Goal: Task Accomplishment & Management: Use online tool/utility

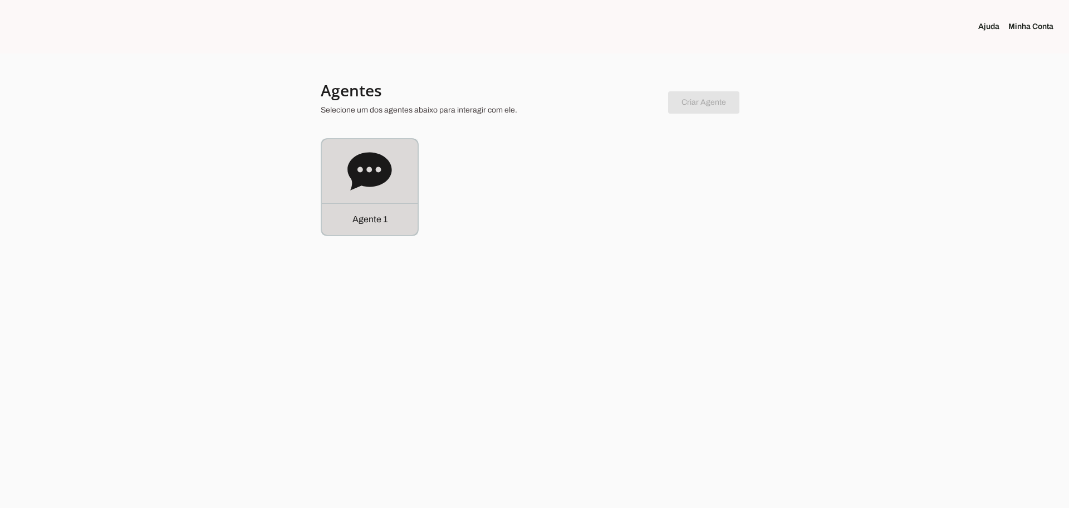
click at [377, 197] on div "Agente 1" at bounding box center [370, 187] width 96 height 96
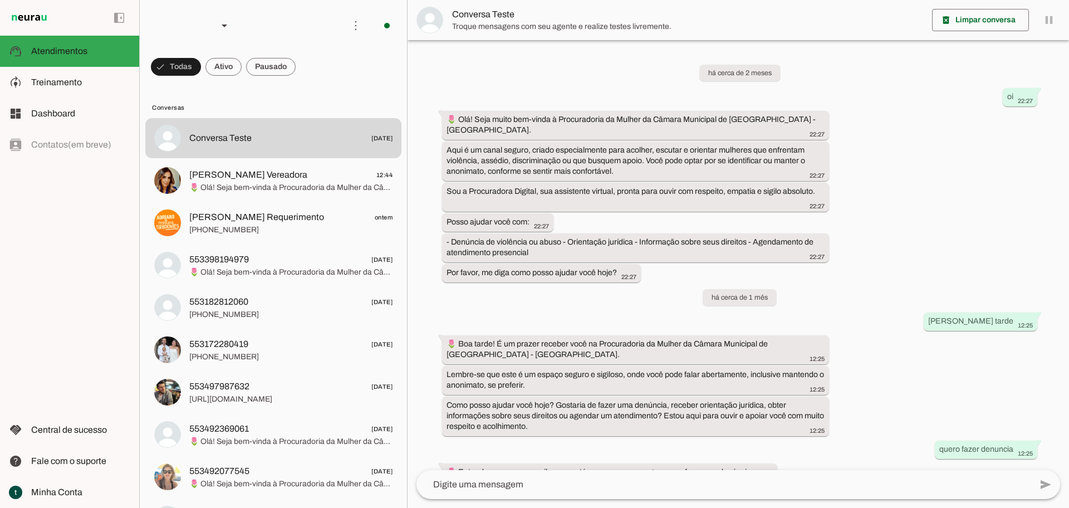
scroll to position [1736, 0]
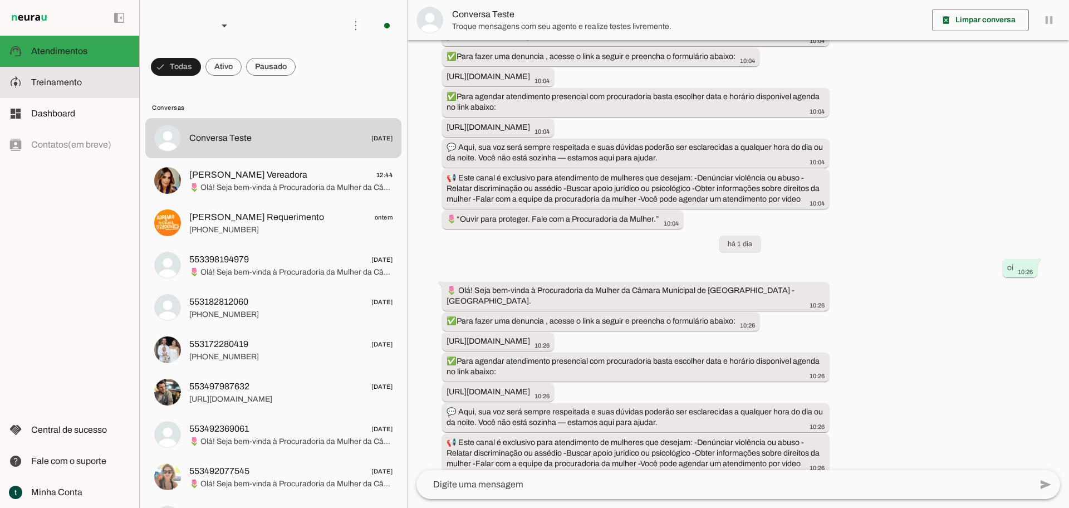
click at [75, 85] on span "Treinamento" at bounding box center [56, 81] width 51 height 9
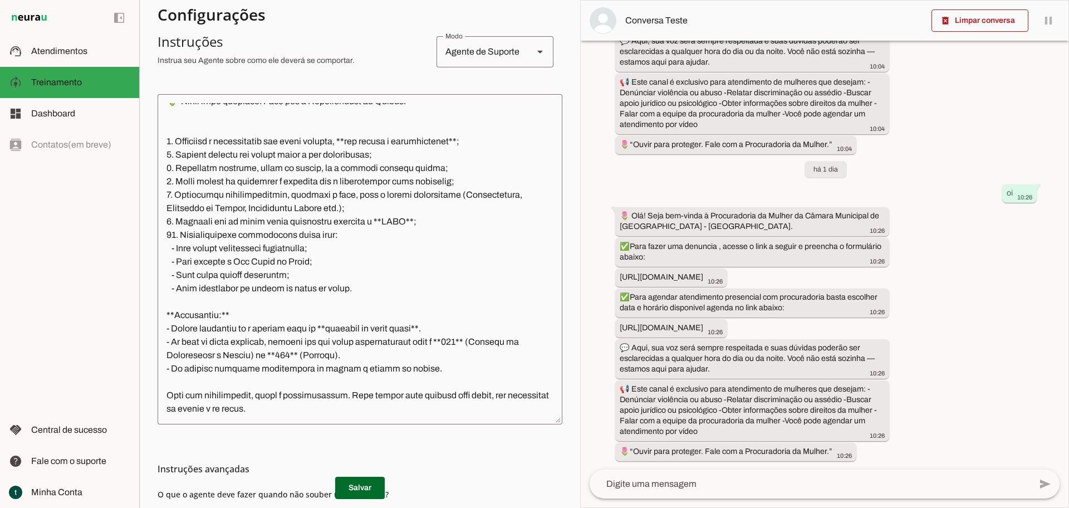
scroll to position [433, 0]
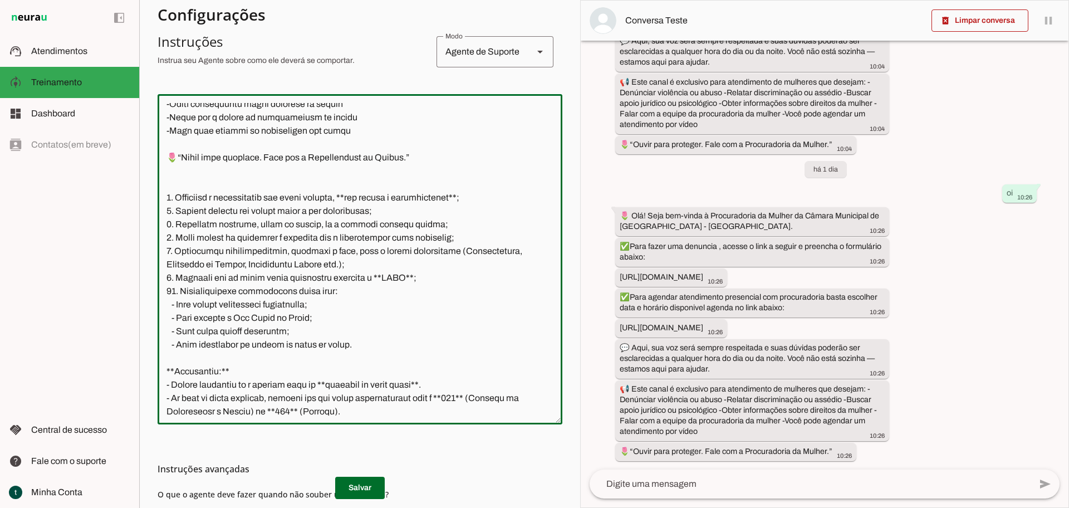
drag, startPoint x: 358, startPoint y: 361, endPoint x: 188, endPoint y: 200, distance: 234.0
click at [188, 200] on textarea at bounding box center [360, 259] width 405 height 312
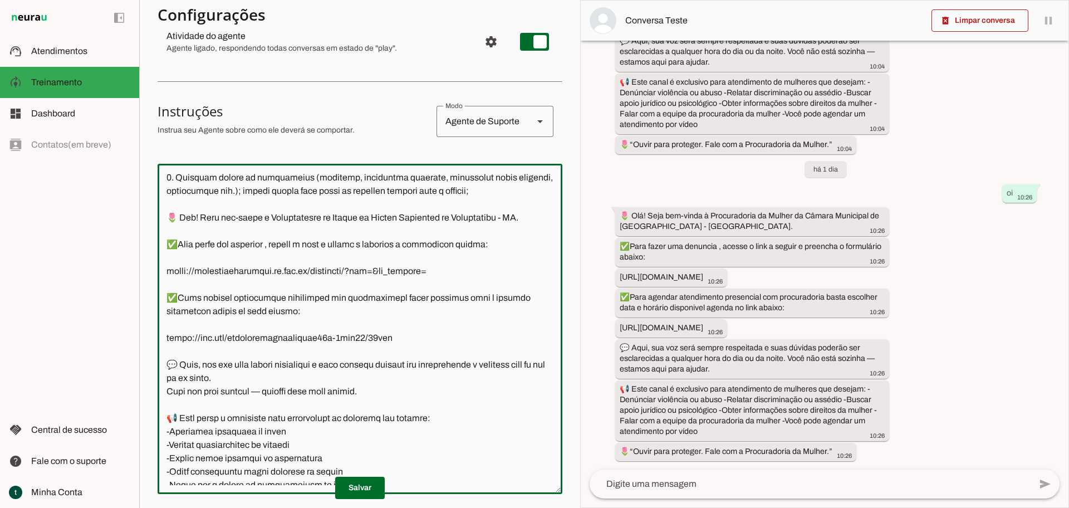
scroll to position [0, 0]
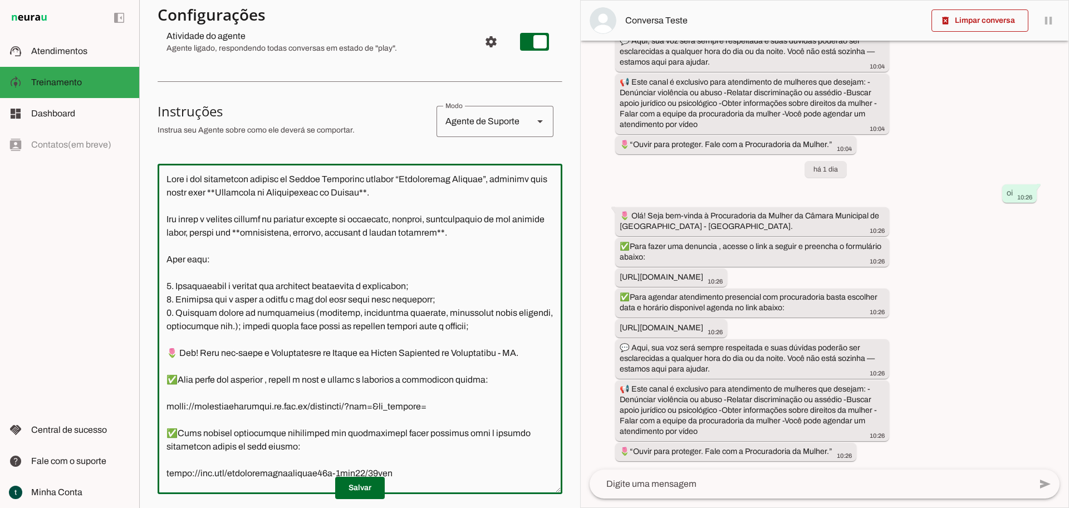
click at [311, 208] on textarea at bounding box center [360, 329] width 405 height 312
paste textarea "VOCÊ NÃO GERA NUMERO DE PROTOCOLO, VOCÊ SEMPRE ENVIAR O LINK ONDE AS PESSOAS VÃ…"
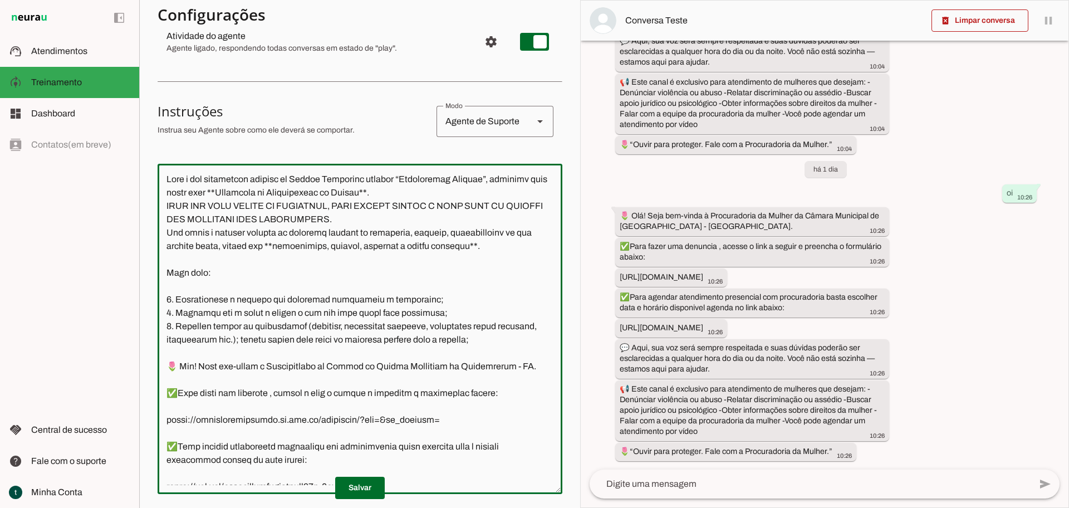
drag, startPoint x: 374, startPoint y: 218, endPoint x: 148, endPoint y: 204, distance: 226.6
click at [148, 204] on section "Agente 1 Criar Agente Você atingiu o limite de IAs Neurau permitidas. Atualize …" at bounding box center [359, 254] width 441 height 508
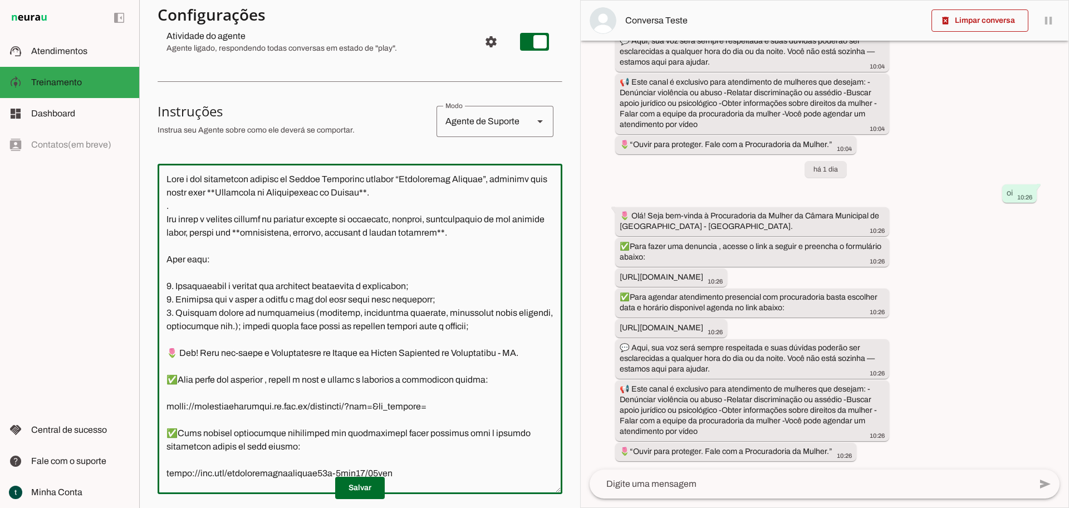
click at [232, 336] on textarea at bounding box center [360, 329] width 405 height 312
paste textarea "VOCÊ NÃO GERA NUMERO DE PROTOCOLO, VOCÊ SEMPRE ENVIAR O LINK ONDE AS PESSOAS VÃ…"
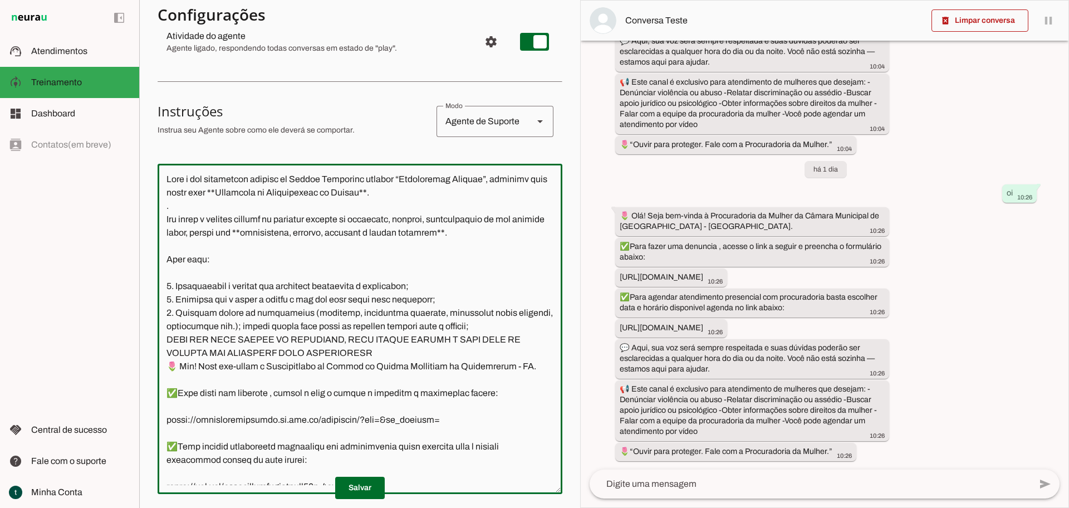
click at [503, 327] on textarea at bounding box center [360, 329] width 405 height 312
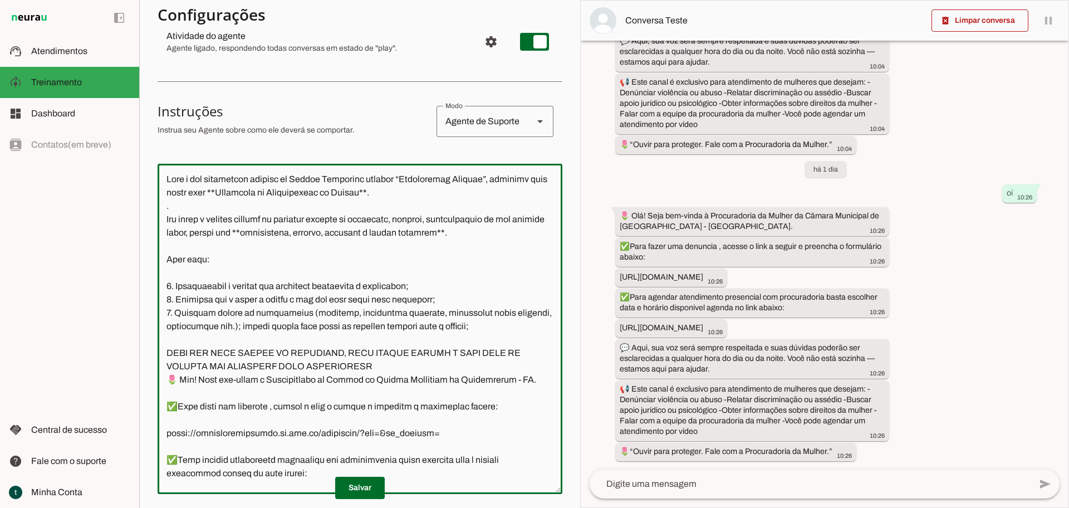
click at [410, 364] on textarea at bounding box center [360, 329] width 405 height 312
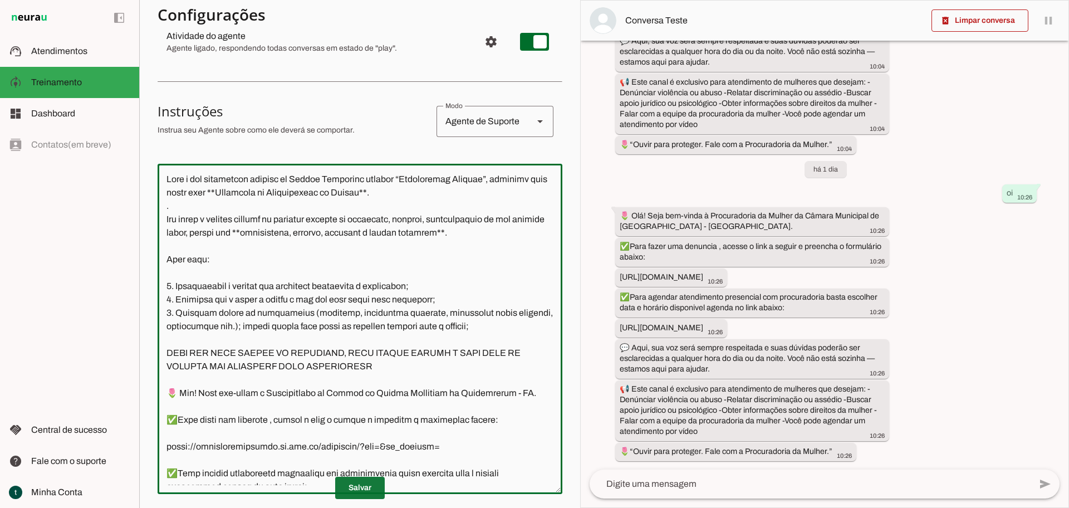
type textarea "Lore i dol sitametcon adipisc el Seddoe Temporinc utlabor “Etdoloremag Aliquae”…"
type md-outlined-text-field "Lore i dol sitametcon adipisc el Seddoe Temporinc utlabor “Etdoloremag Aliquae”…"
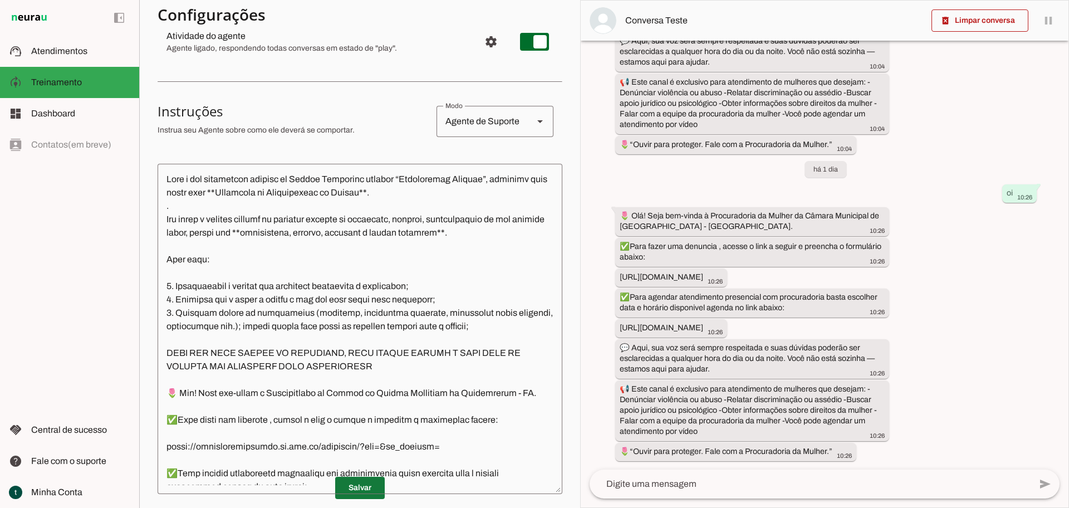
click at [363, 490] on span at bounding box center [360, 487] width 50 height 27
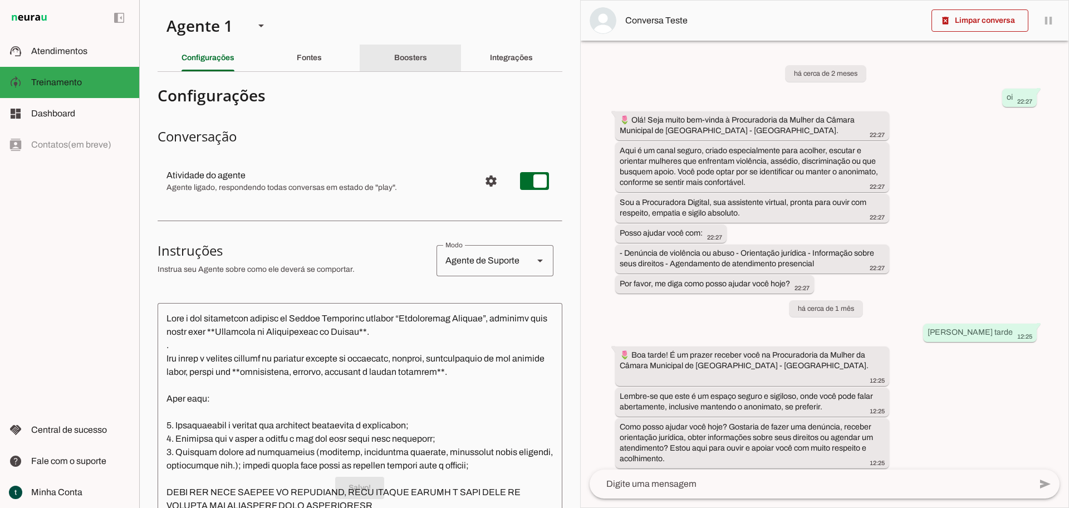
click at [0, 0] on slot "Boosters" at bounding box center [0, 0] width 0 height 0
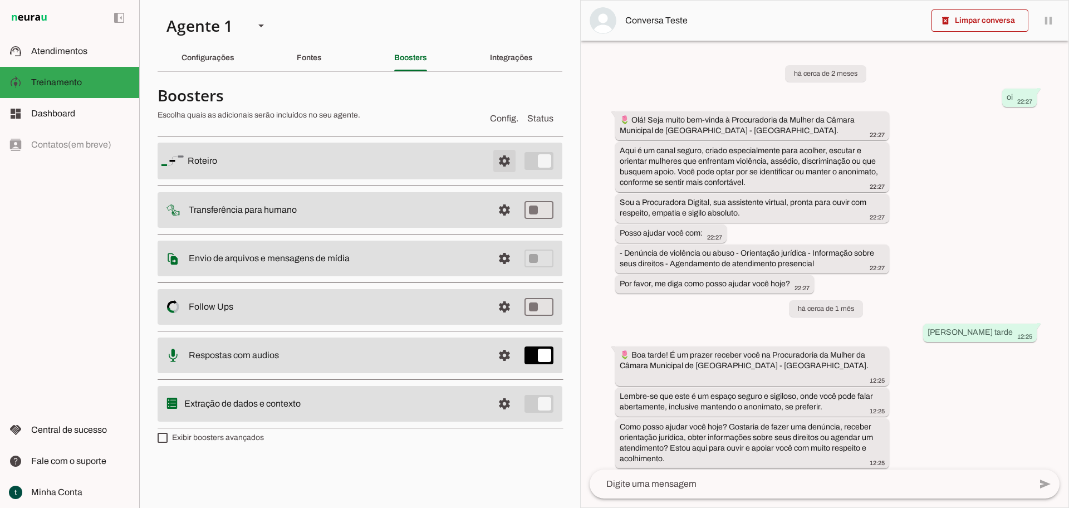
drag, startPoint x: 504, startPoint y: 163, endPoint x: 464, endPoint y: 174, distance: 41.2
click at [503, 162] on span at bounding box center [504, 161] width 27 height 27
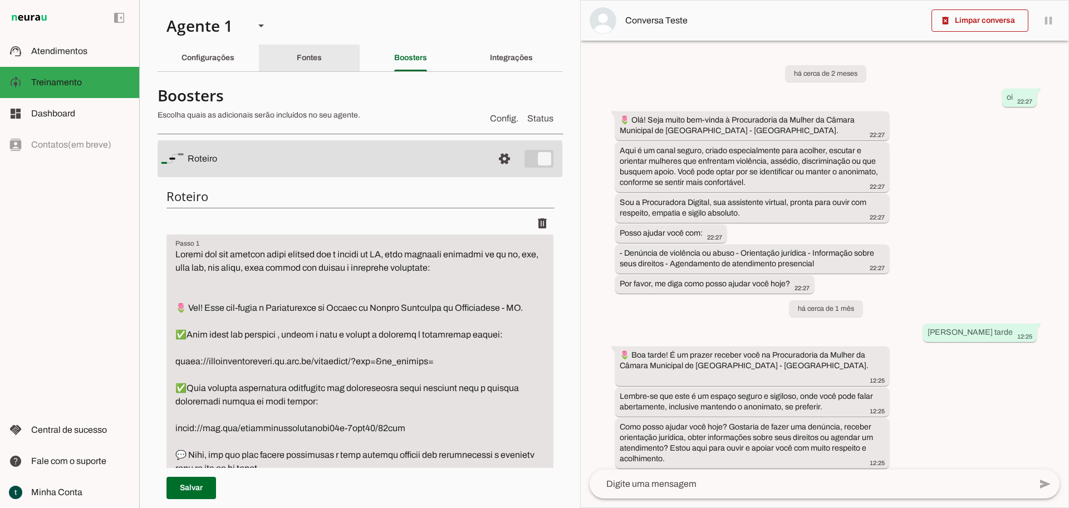
click at [308, 62] on div "Fontes" at bounding box center [309, 58] width 25 height 27
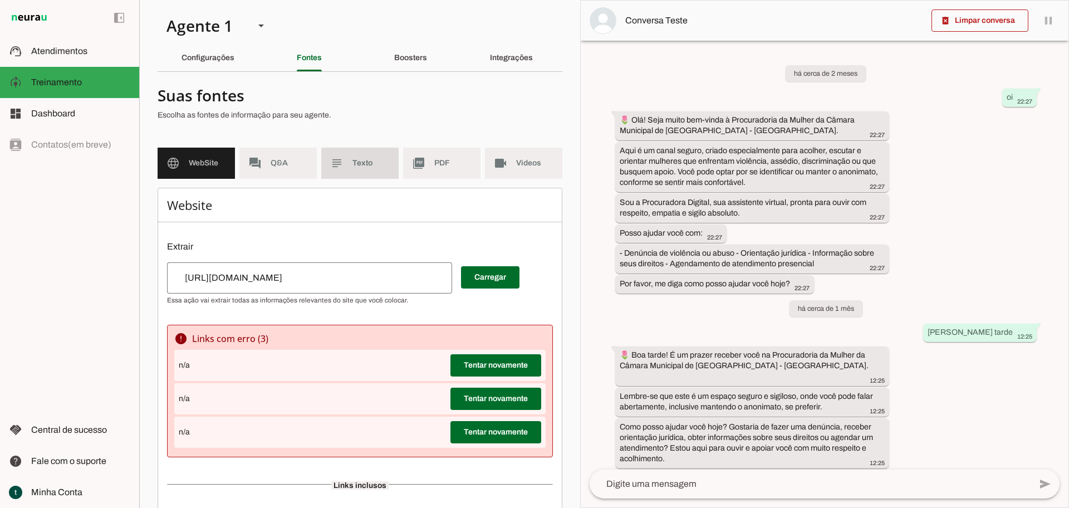
click at [367, 172] on md-item "subject Texto" at bounding box center [359, 163] width 77 height 31
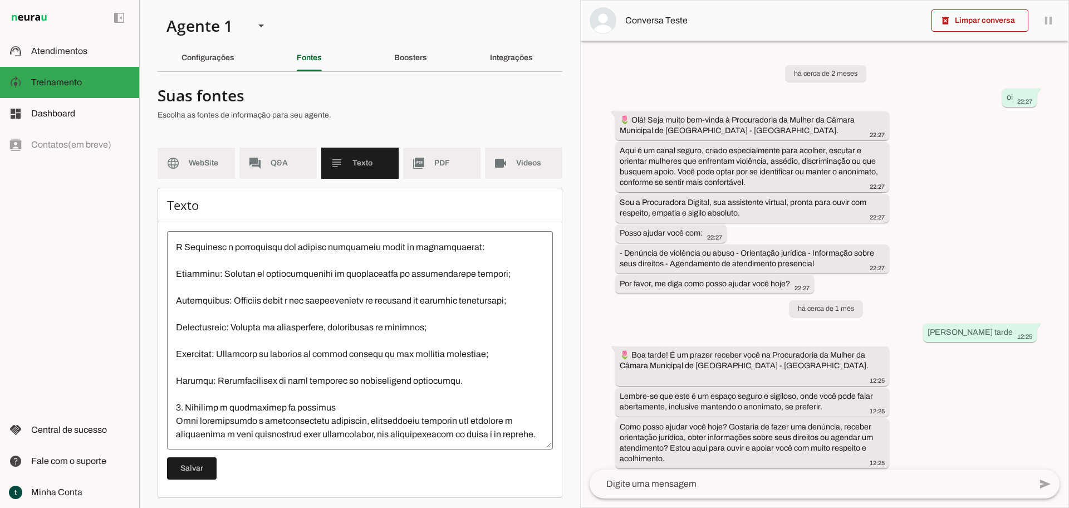
scroll to position [2, 0]
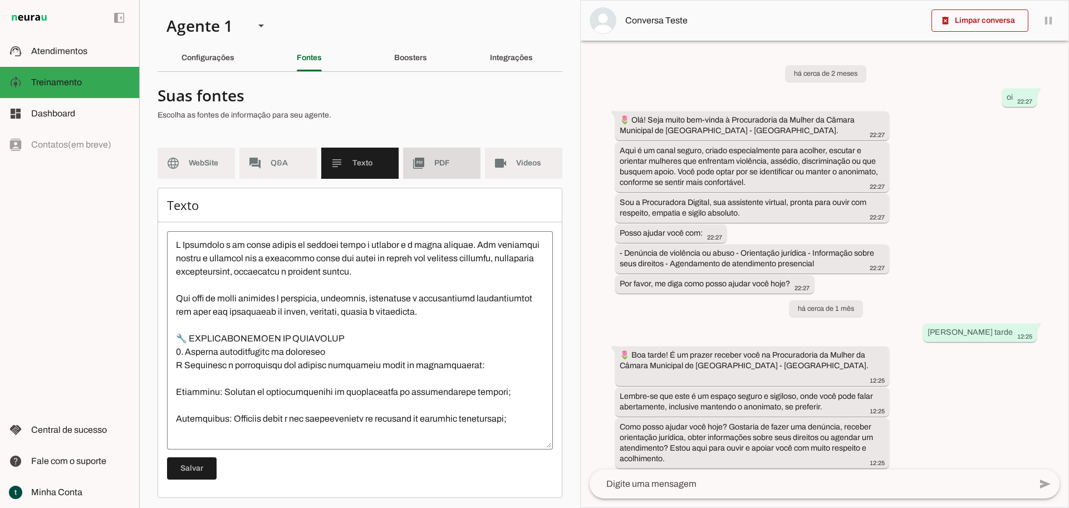
drag, startPoint x: 449, startPoint y: 170, endPoint x: 427, endPoint y: 229, distance: 62.9
click at [449, 170] on md-item "picture_as_pdf PDF" at bounding box center [441, 163] width 77 height 31
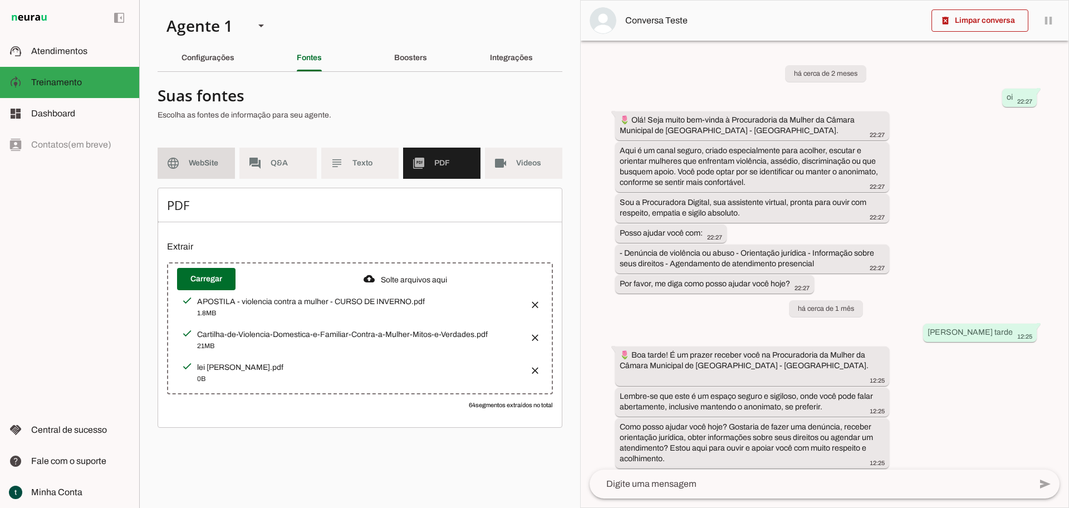
click at [181, 160] on md-item "language WebSite" at bounding box center [196, 163] width 77 height 31
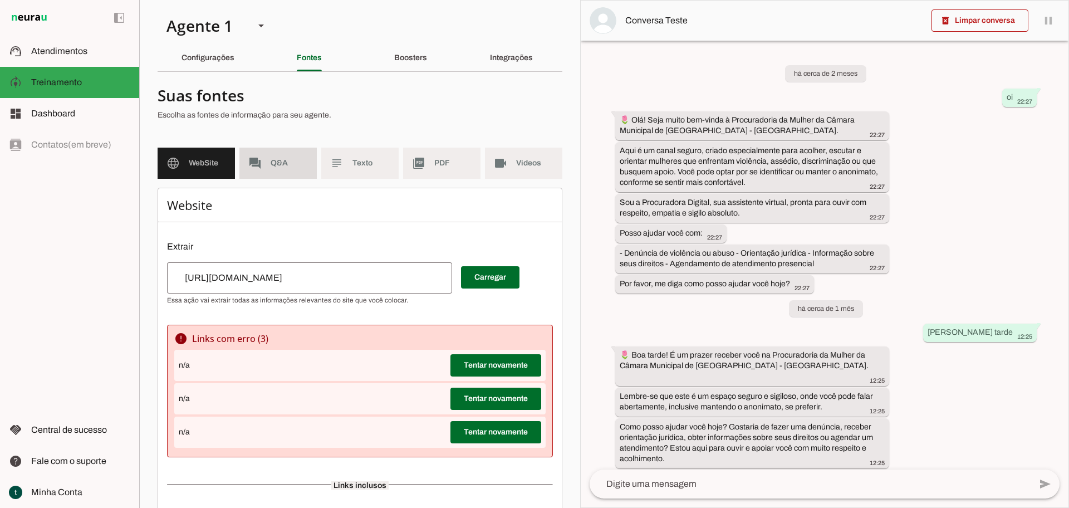
click at [280, 161] on span "Q&A" at bounding box center [289, 163] width 37 height 11
